Goal: Transaction & Acquisition: Purchase product/service

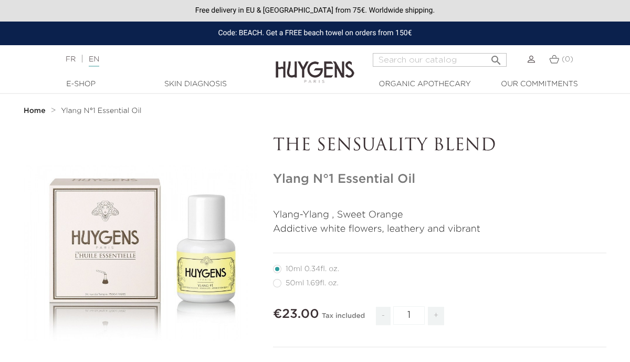
click at [279, 285] on label4"] "50ml 1.69fl. oz." at bounding box center [312, 283] width 78 height 8
radio input "true"
click at [278, 268] on label2"] "10ml 0.34fl. oz." at bounding box center [312, 269] width 79 height 8
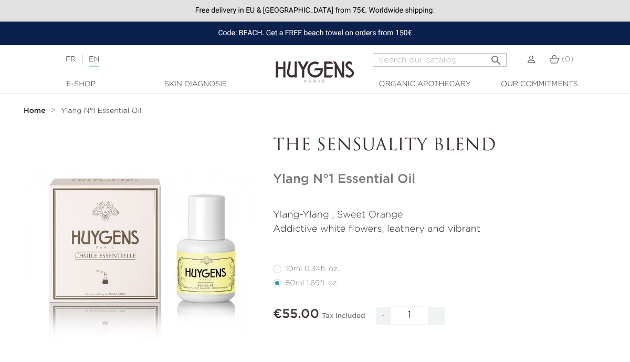
radio input "true"
